Goal: Find specific page/section: Find specific page/section

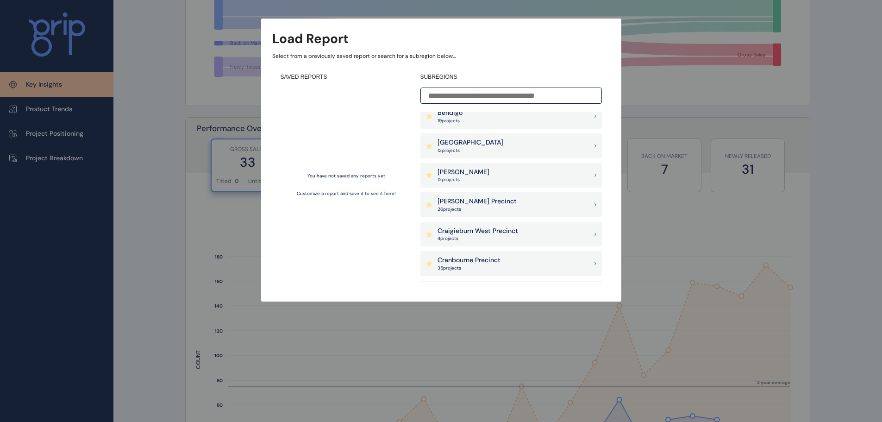
scroll to position [185, 0]
drag, startPoint x: 479, startPoint y: 209, endPoint x: 534, endPoint y: 110, distance: 112.9
click at [479, 208] on p "26 project s" at bounding box center [476, 208] width 79 height 6
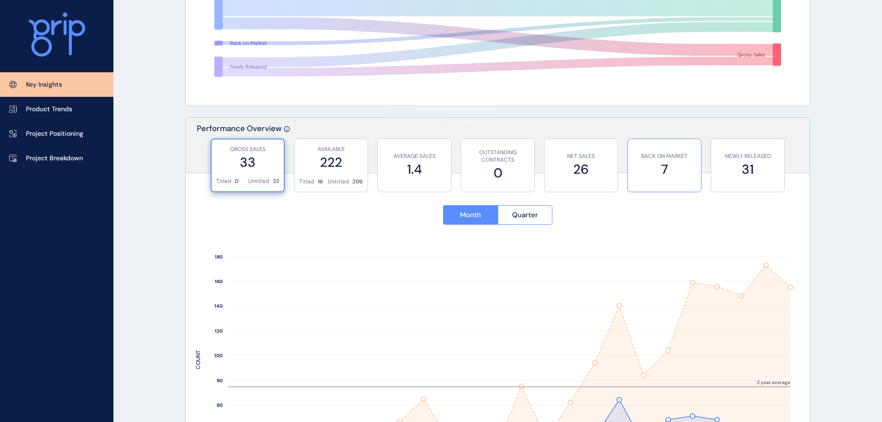
scroll to position [226, 0]
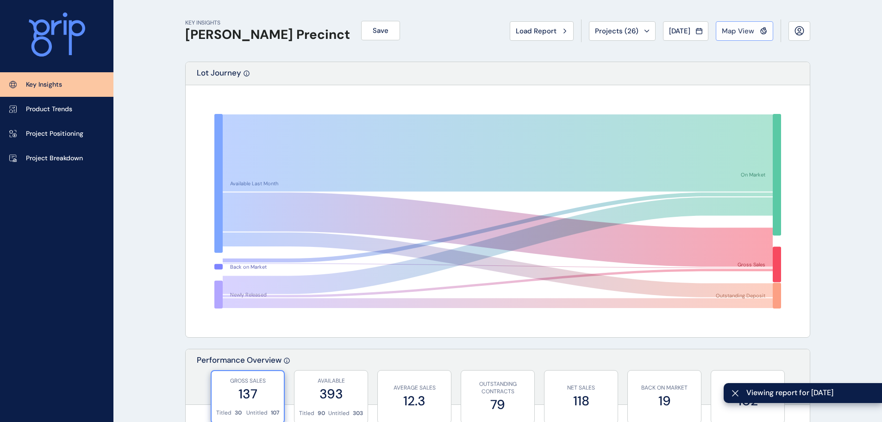
click at [735, 29] on span "Map View" at bounding box center [737, 30] width 32 height 9
